Goal: Information Seeking & Learning: Learn about a topic

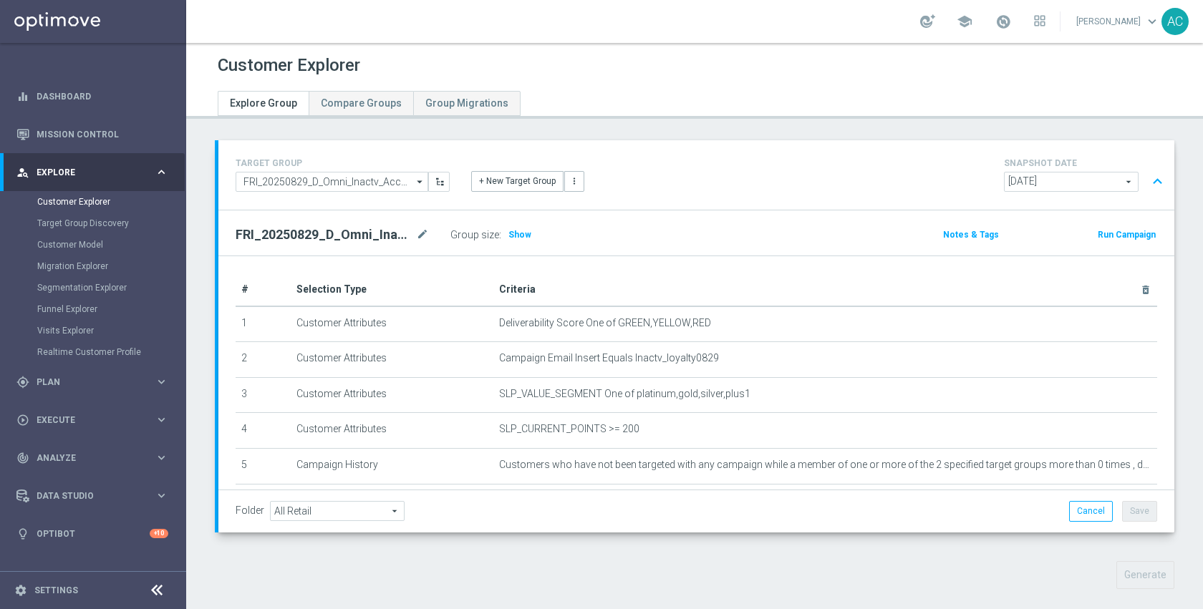
scroll to position [729, 0]
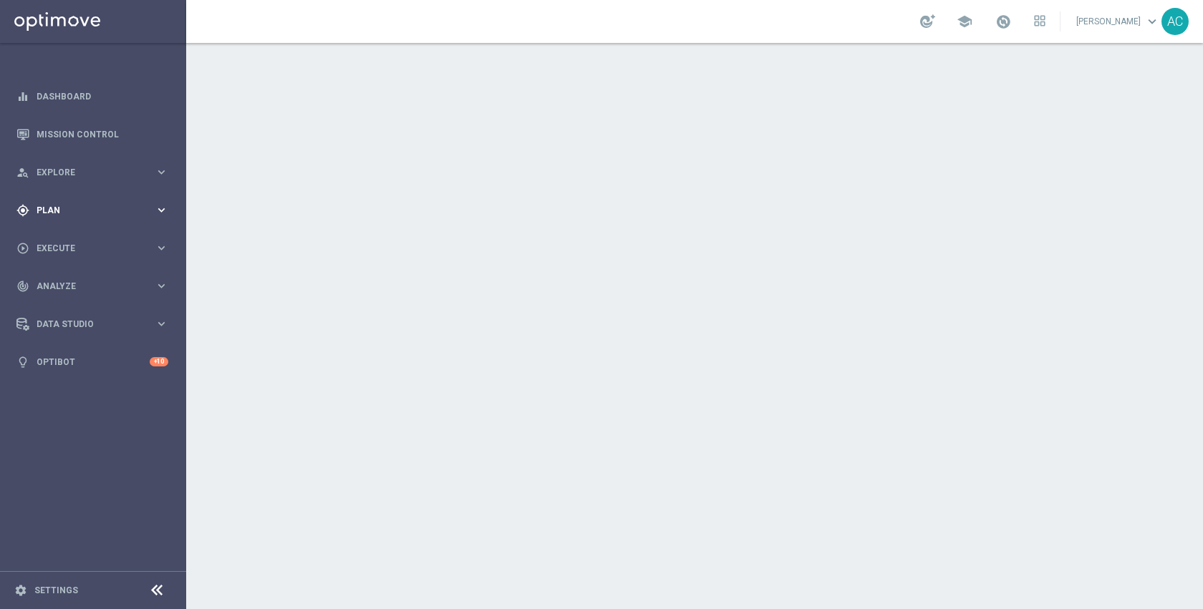
click at [61, 218] on div "gps_fixed Plan keyboard_arrow_right" at bounding box center [92, 210] width 185 height 38
click at [64, 238] on accordion "equalizer Dashboard Mission Control" at bounding box center [92, 229] width 185 height 304
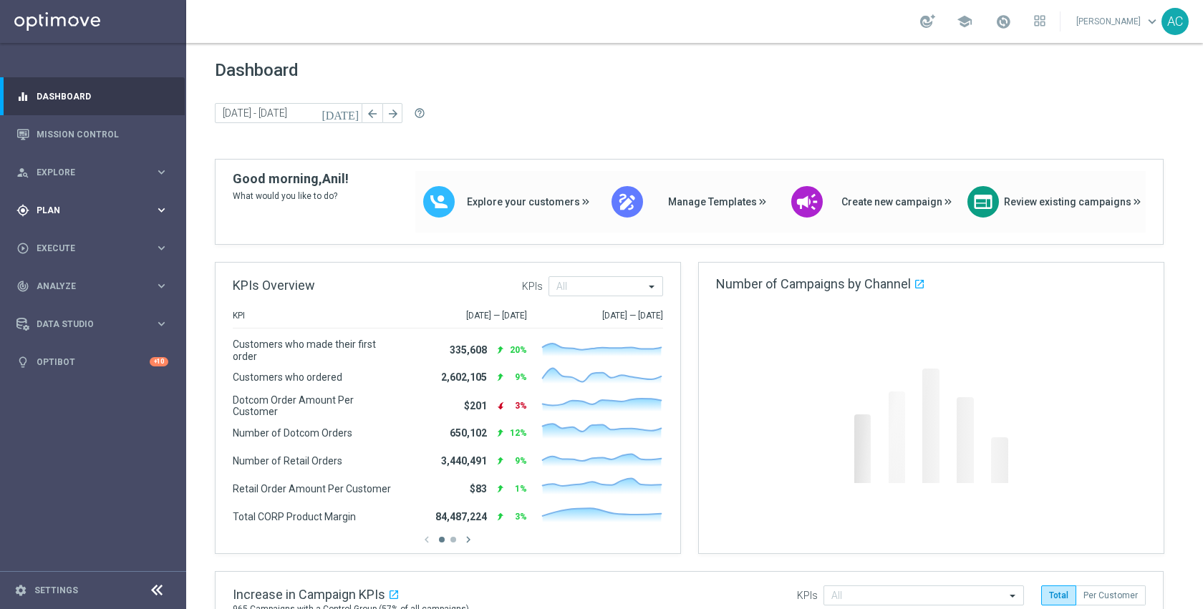
click at [59, 217] on div "gps_fixed Plan keyboard_arrow_right" at bounding box center [92, 210] width 185 height 38
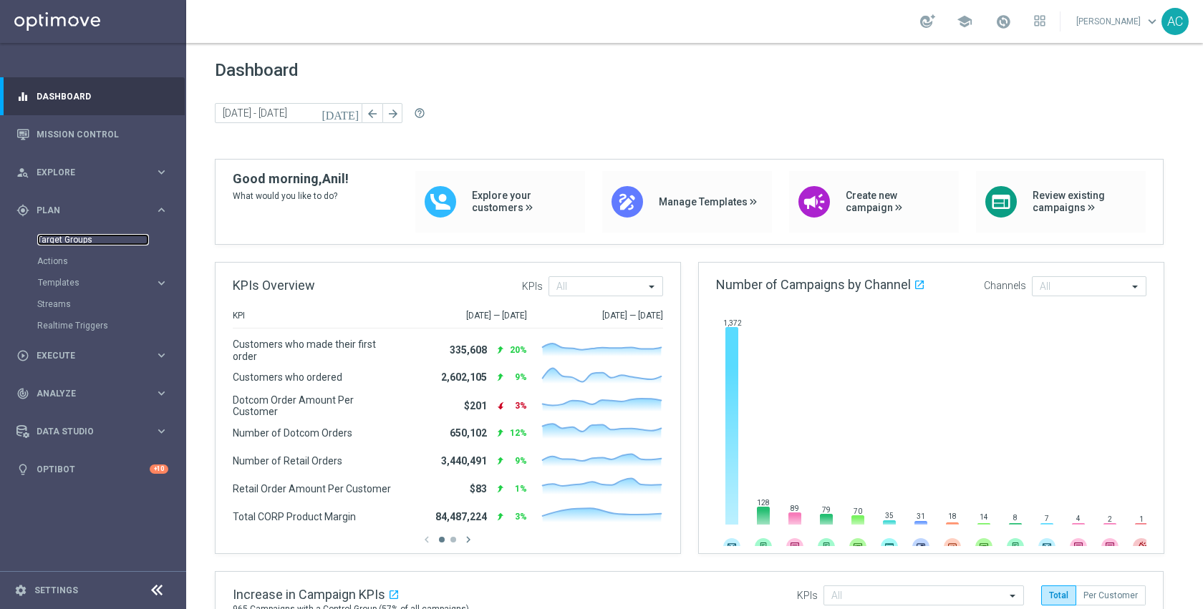
click at [68, 236] on link "Target Groups" at bounding box center [93, 239] width 112 height 11
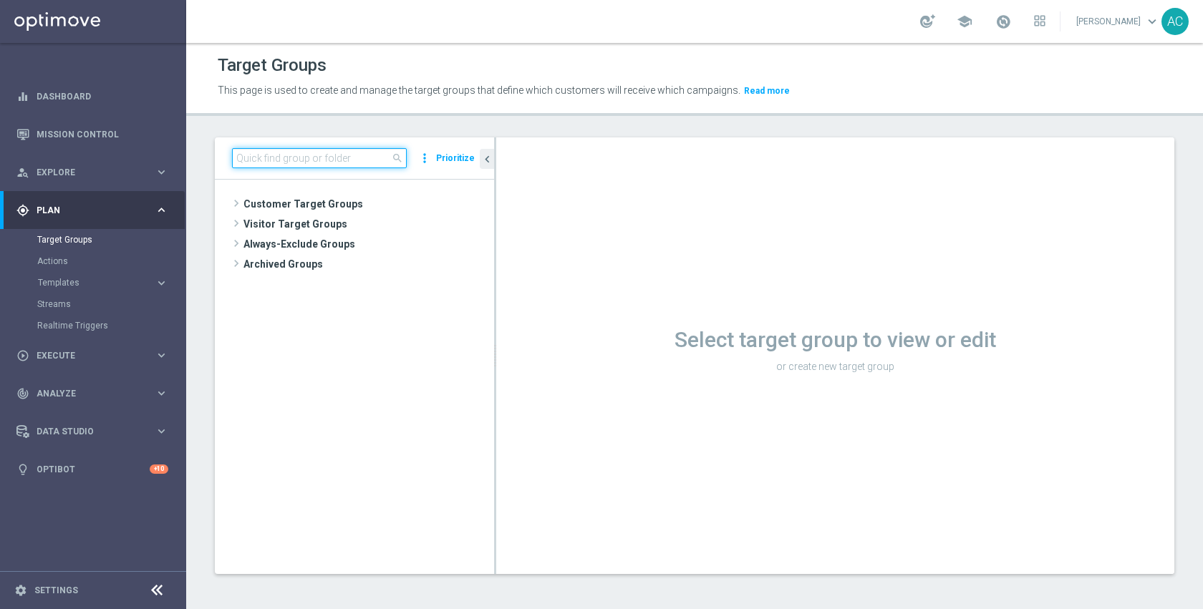
click at [349, 153] on input at bounding box center [319, 158] width 175 height 20
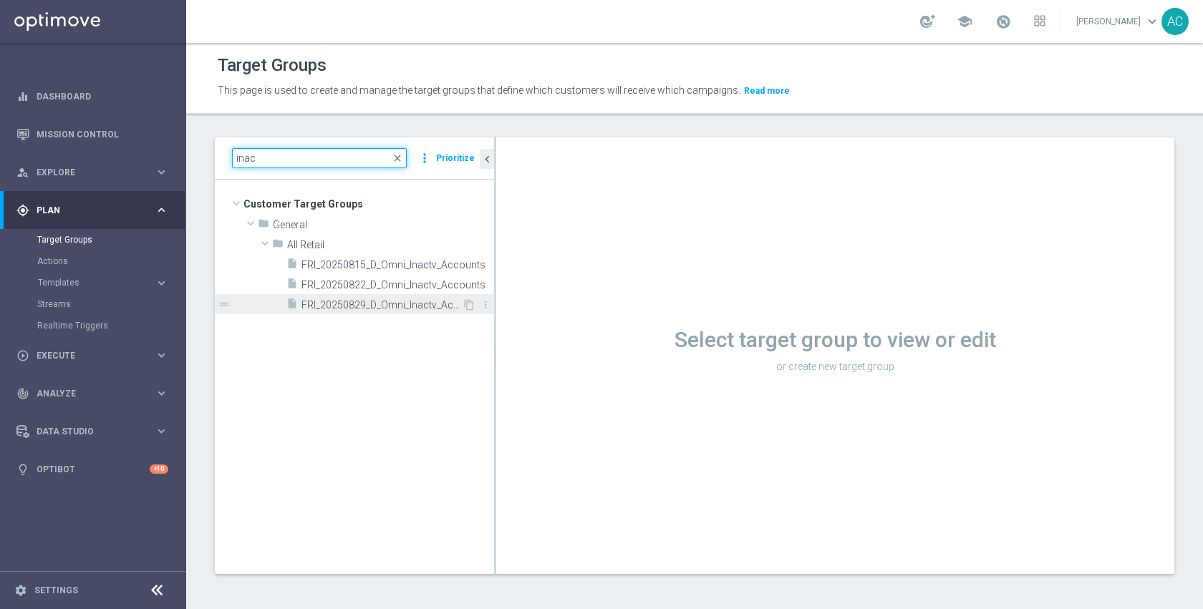
type input "inac"
click at [382, 301] on span "FRI_20250829_D_Omni_Inactv_Accounts" at bounding box center [381, 305] width 160 height 12
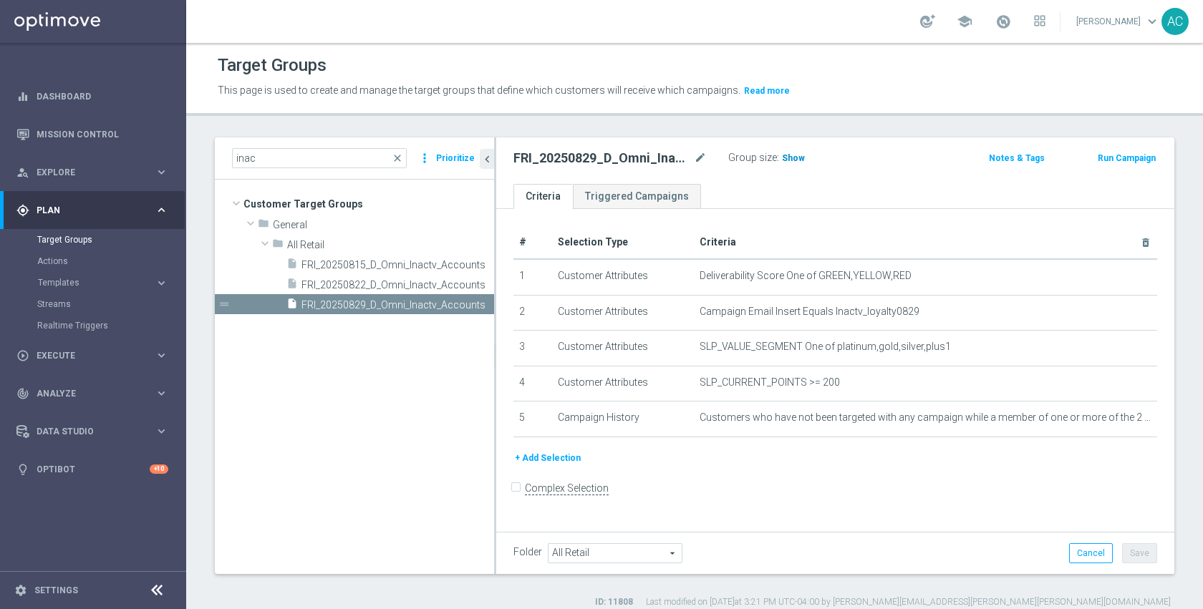
click at [782, 161] on span "Show" at bounding box center [793, 158] width 23 height 10
click at [789, 156] on span "219" at bounding box center [791, 160] width 18 height 14
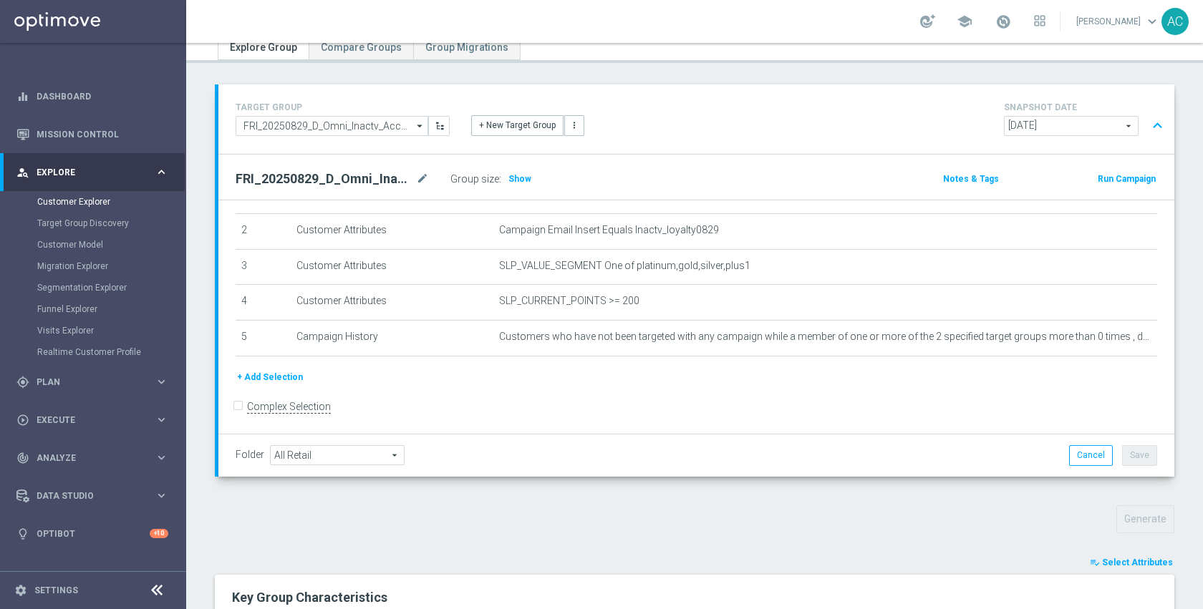
scroll to position [125, 0]
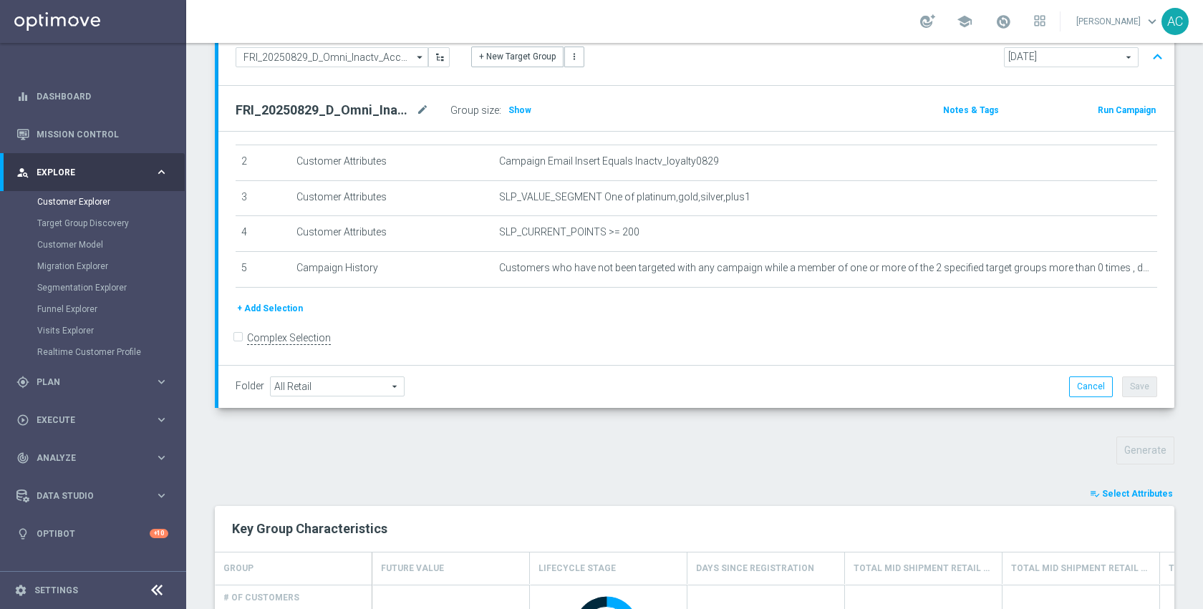
click at [1108, 491] on span "Select Attributes" at bounding box center [1137, 494] width 71 height 10
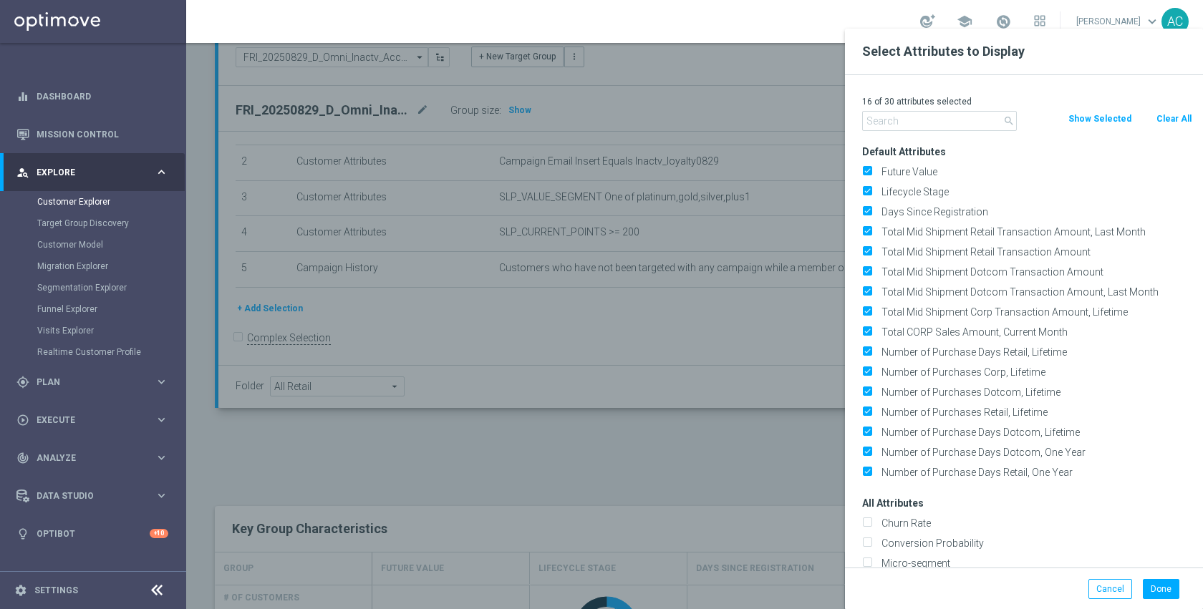
click at [1169, 123] on button "Clear All" at bounding box center [1174, 119] width 38 height 16
checkbox input "false"
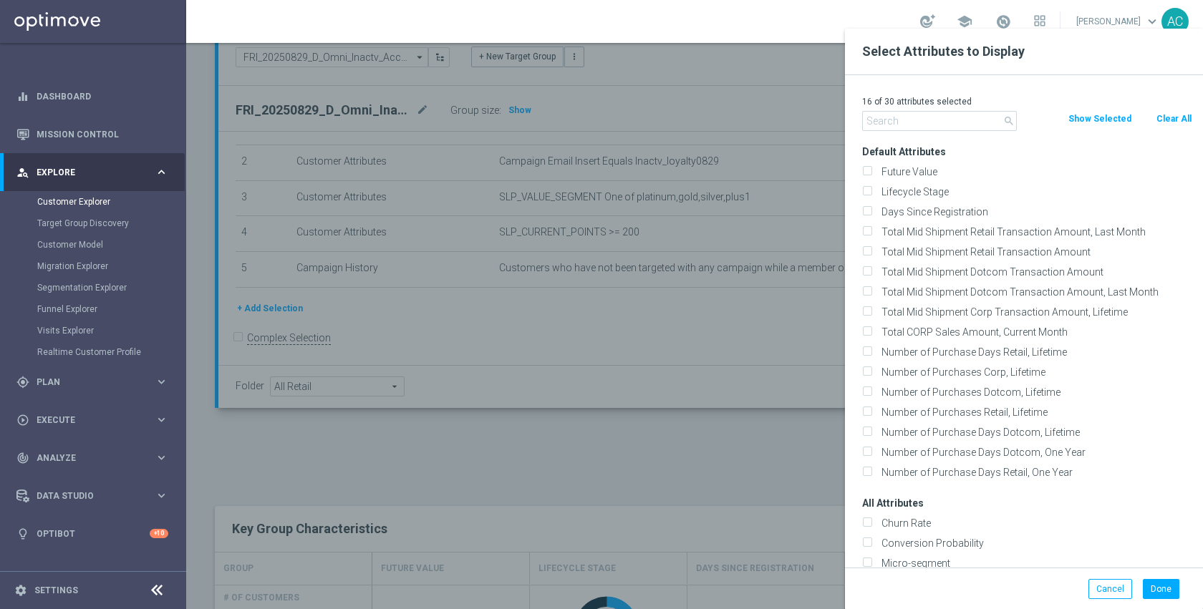
checkbox input "false"
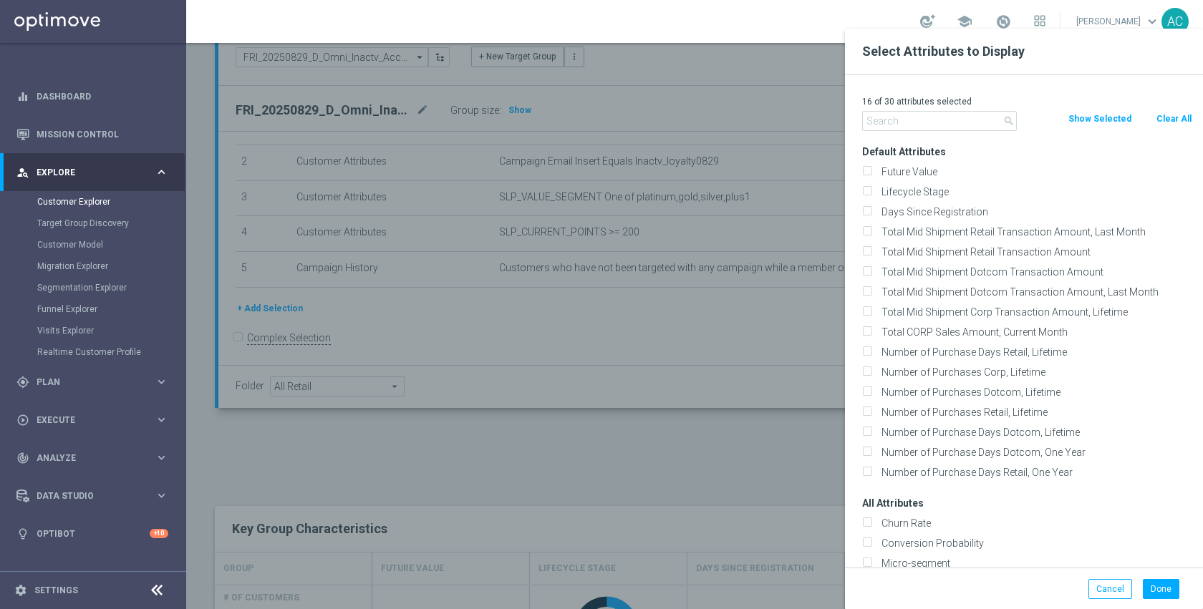
checkbox input "false"
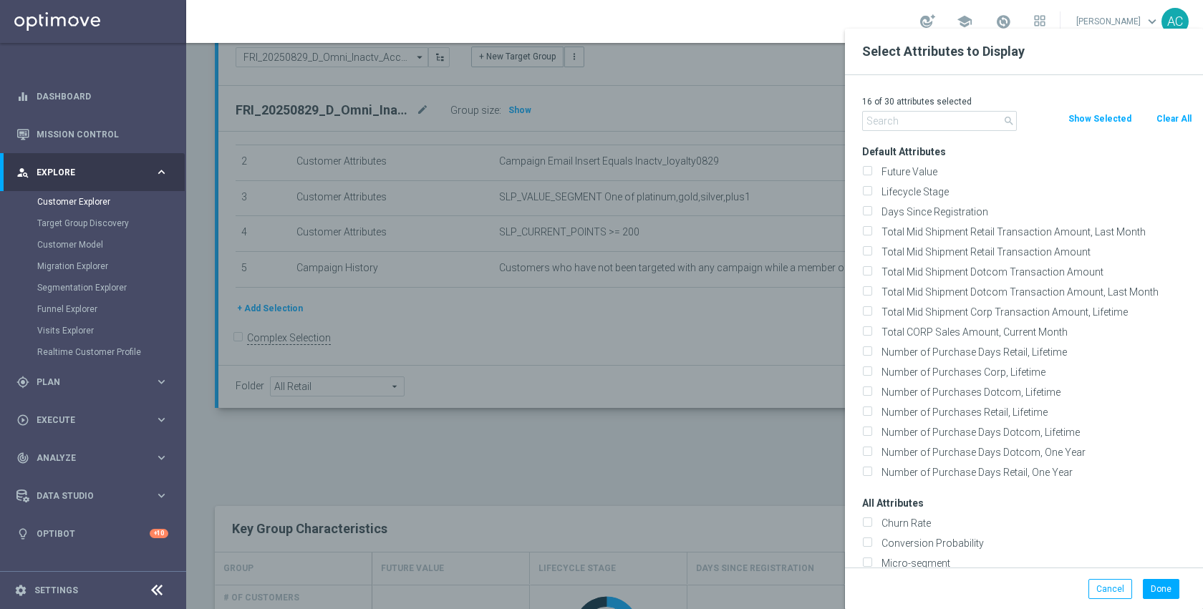
checkbox input "false"
click at [883, 122] on input "text" at bounding box center [939, 121] width 155 height 20
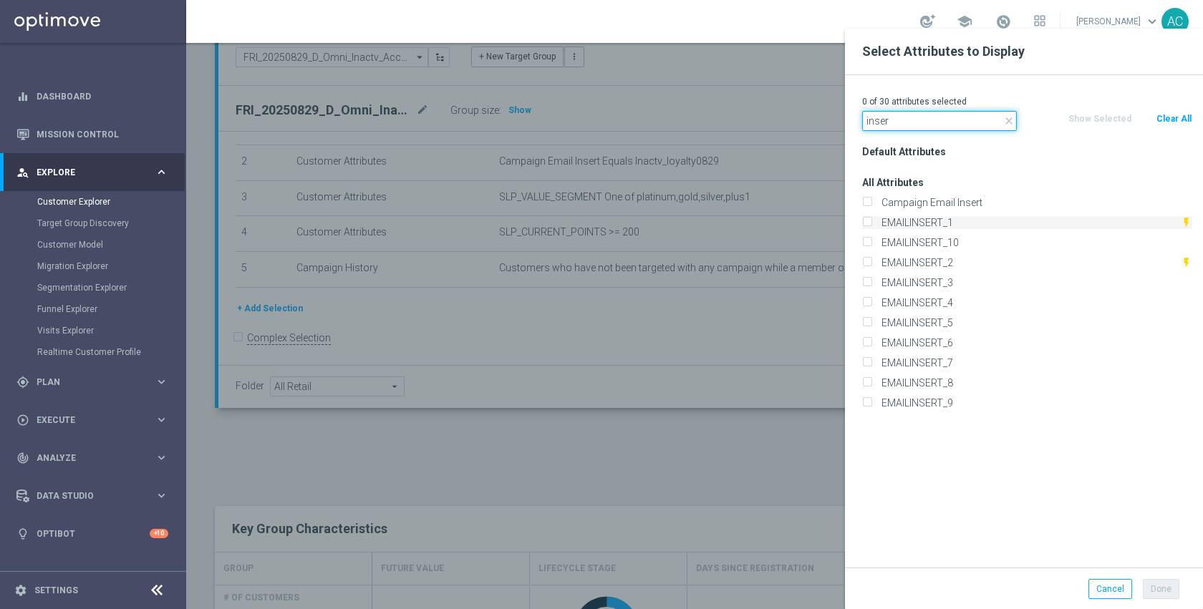
type input "inser"
click at [949, 223] on label "EMAILINSERT_1" at bounding box center [1028, 222] width 304 height 13
click at [871, 223] on input "EMAILINSERT_1" at bounding box center [866, 224] width 9 height 9
checkbox input "true"
click at [953, 261] on label "EMAILINSERT_2" at bounding box center [1028, 262] width 304 height 13
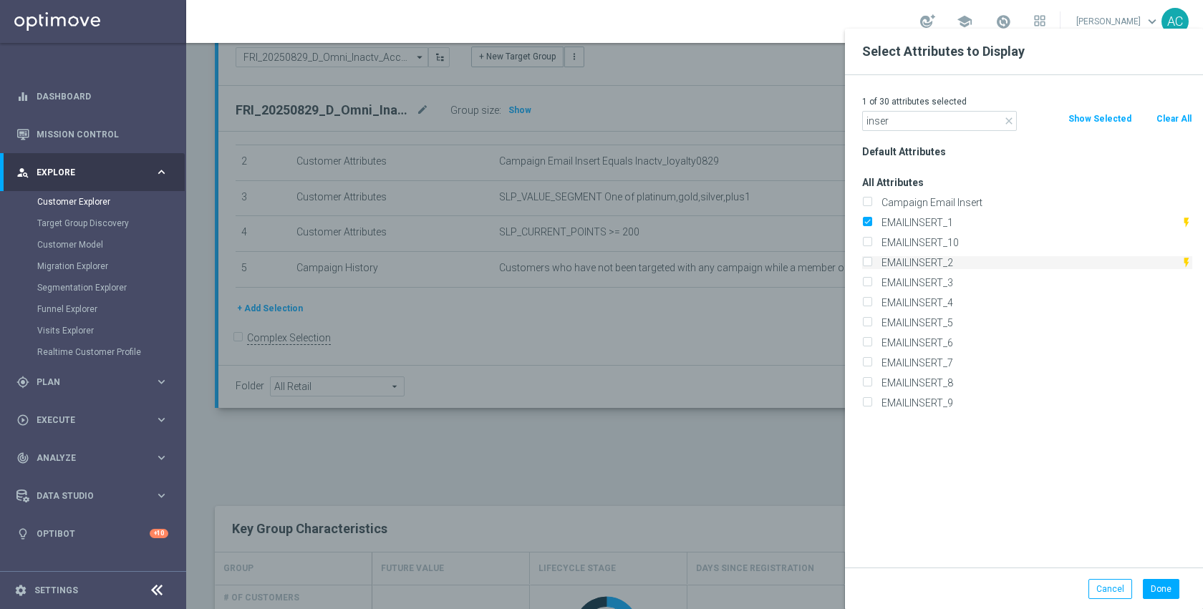
click at [871, 261] on input "EMAILINSERT_2" at bounding box center [866, 264] width 9 height 9
checkbox input "true"
click at [950, 283] on label "EMAILINSERT_3" at bounding box center [1034, 282] width 316 height 13
click at [871, 283] on input "EMAILINSERT_3" at bounding box center [866, 284] width 9 height 9
checkbox input "true"
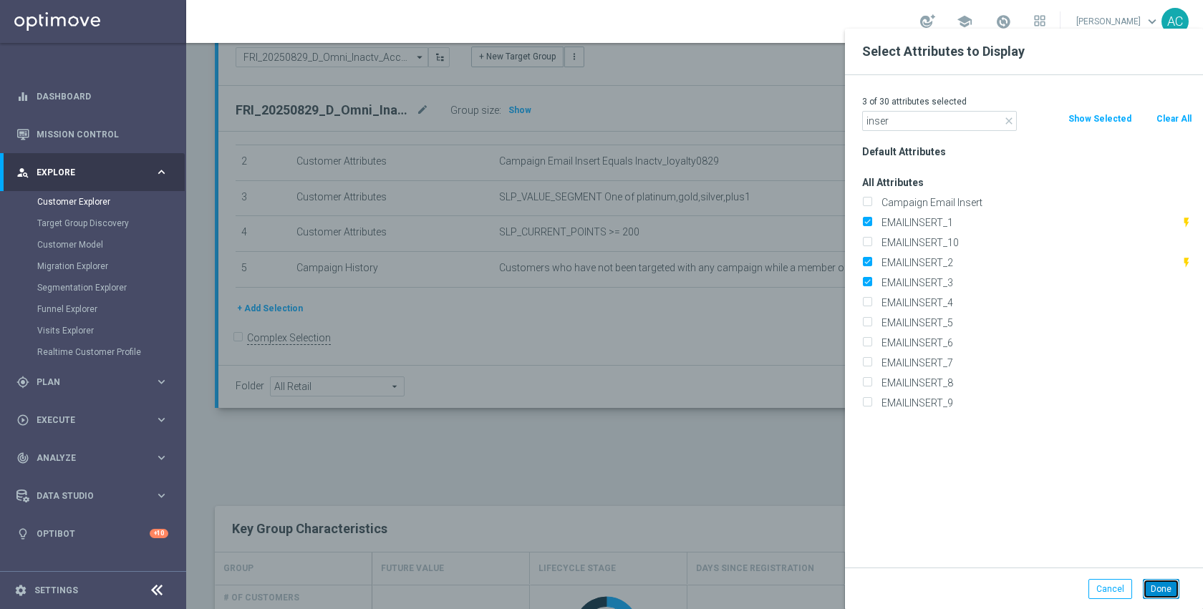
click at [1158, 594] on button "Done" at bounding box center [1161, 589] width 37 height 20
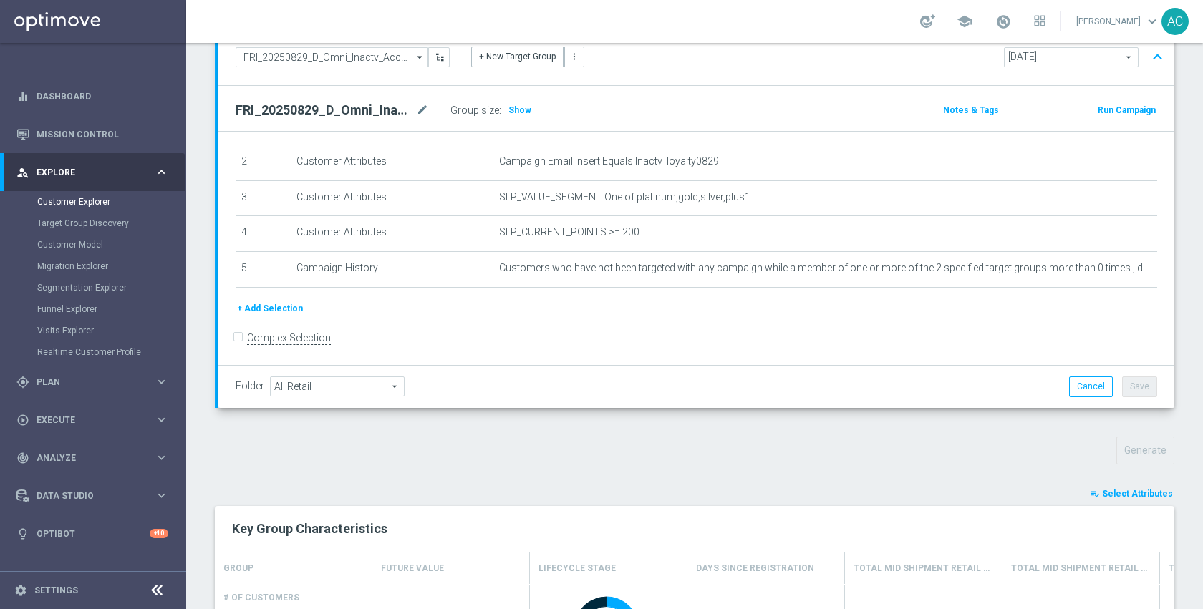
type input "Search"
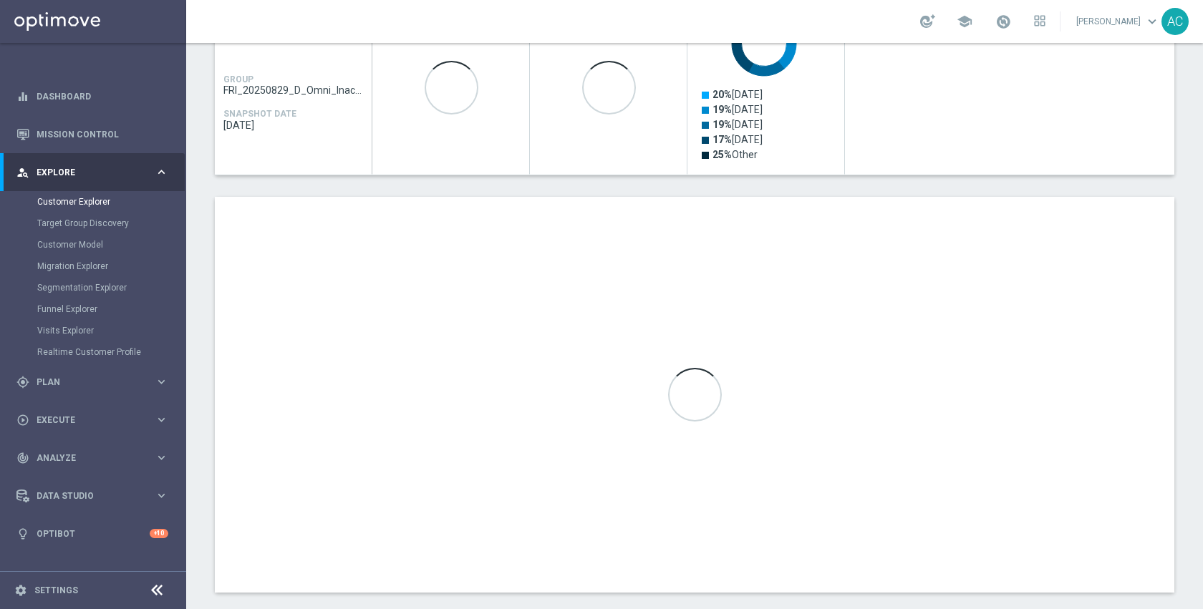
scroll to position [729, 0]
